Goal: Answer question/provide support

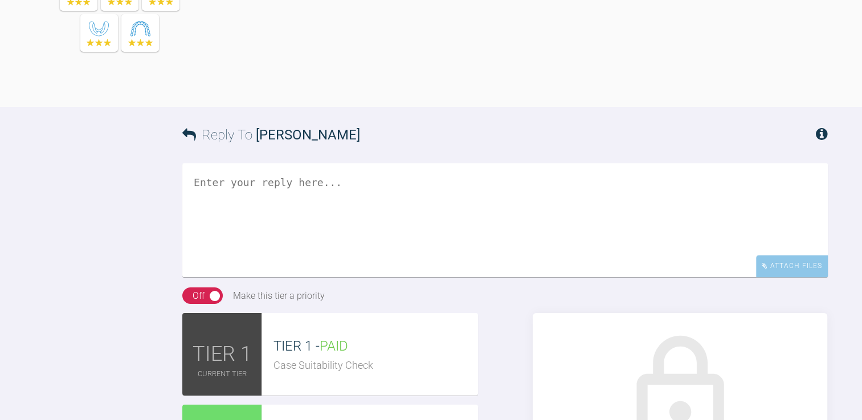
scroll to position [1272, 0]
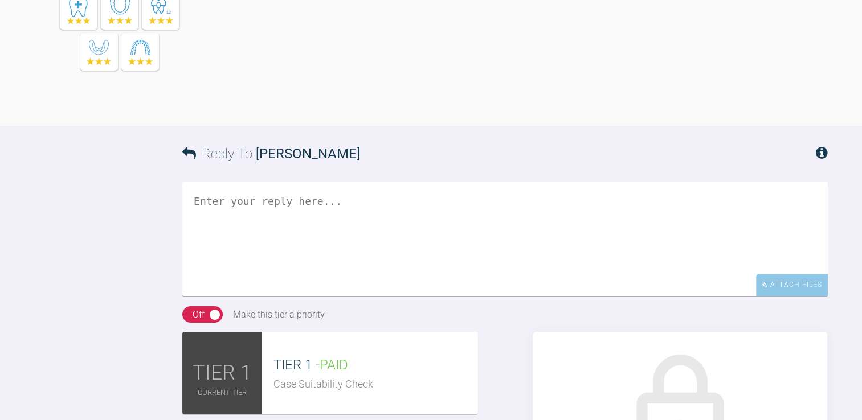
click at [292, 254] on textarea at bounding box center [505, 239] width 646 height 114
click at [292, 249] on textarea at bounding box center [505, 239] width 646 height 114
click at [295, 244] on textarea at bounding box center [505, 239] width 646 height 114
click at [293, 244] on textarea at bounding box center [505, 239] width 646 height 114
paste textarea "[URL][DOMAIN_NAME]"
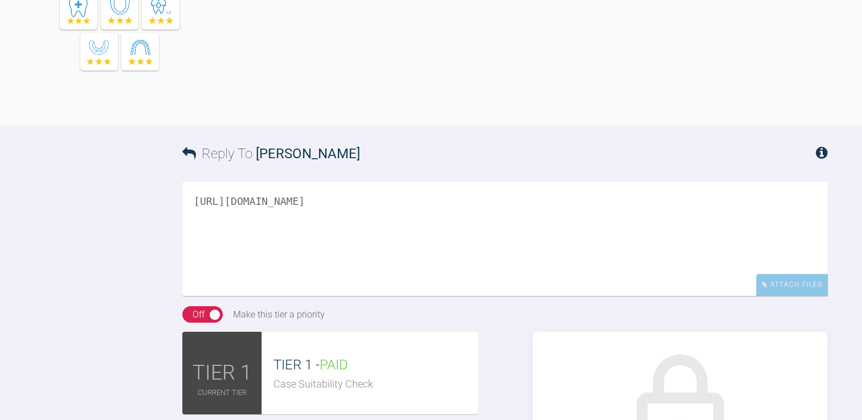
click at [260, 165] on h3 "Reply To [PERSON_NAME]" at bounding box center [271, 154] width 178 height 22
click at [504, 247] on textarea "[URL][DOMAIN_NAME]" at bounding box center [505, 239] width 646 height 114
type textarea "[URL][DOMAIN_NAME] This is Smilers plan after asking for a reduction in the [ME…"
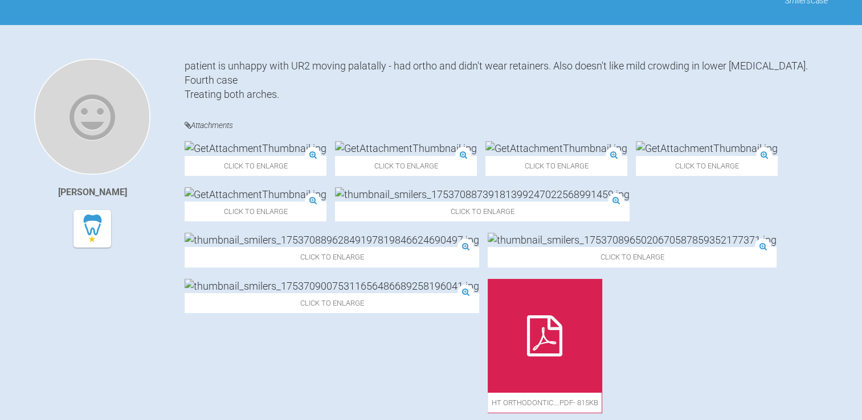
scroll to position [112, 0]
